Goal: Navigation & Orientation: Find specific page/section

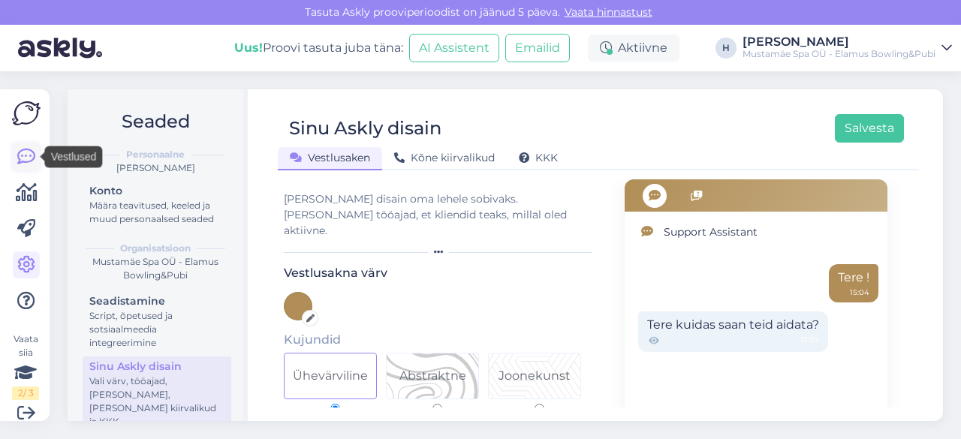
click at [24, 152] on icon at bounding box center [26, 157] width 18 height 18
